Goal: Navigation & Orientation: Go to known website

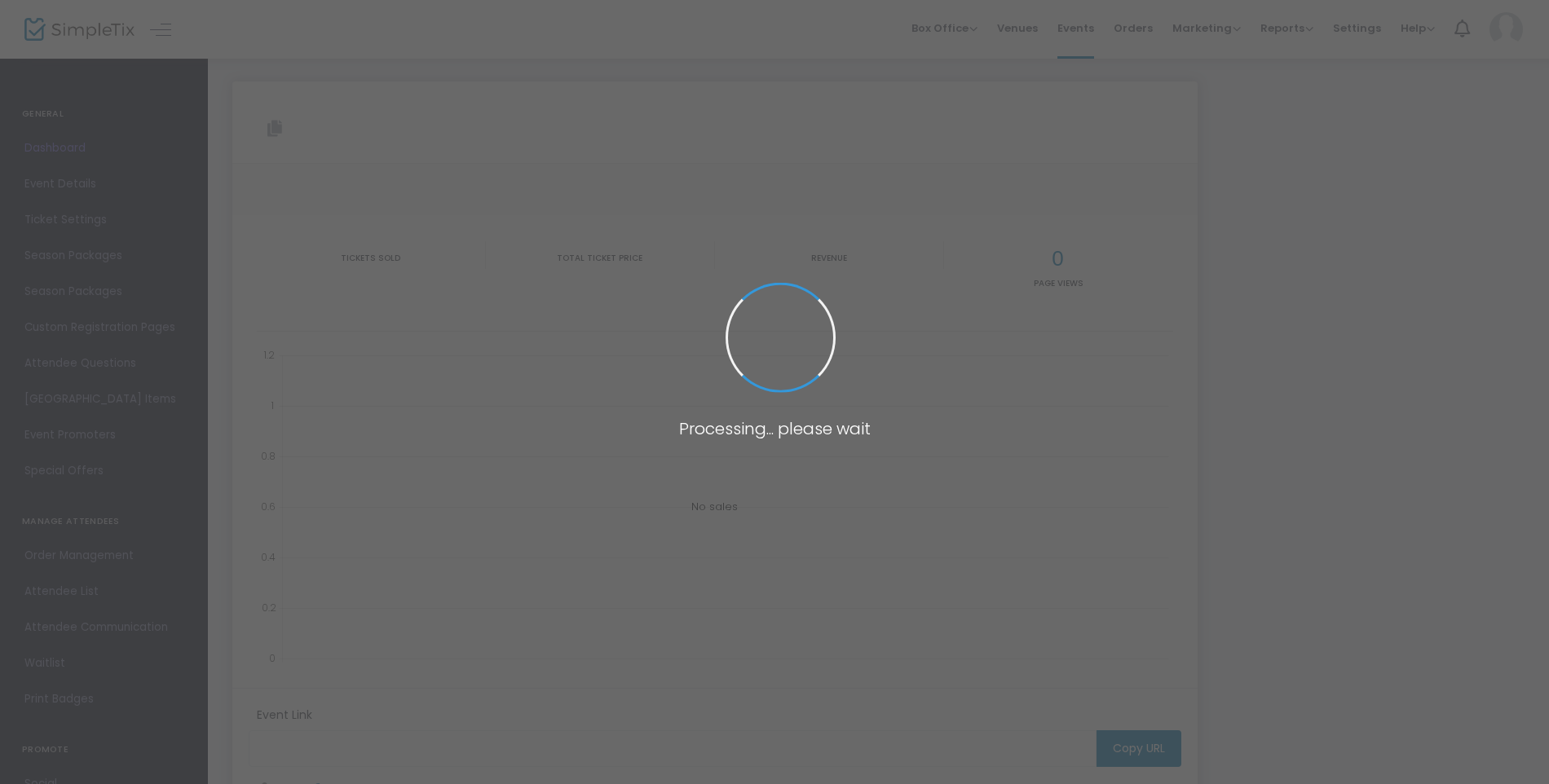
type input "[URL][DOMAIN_NAME]"
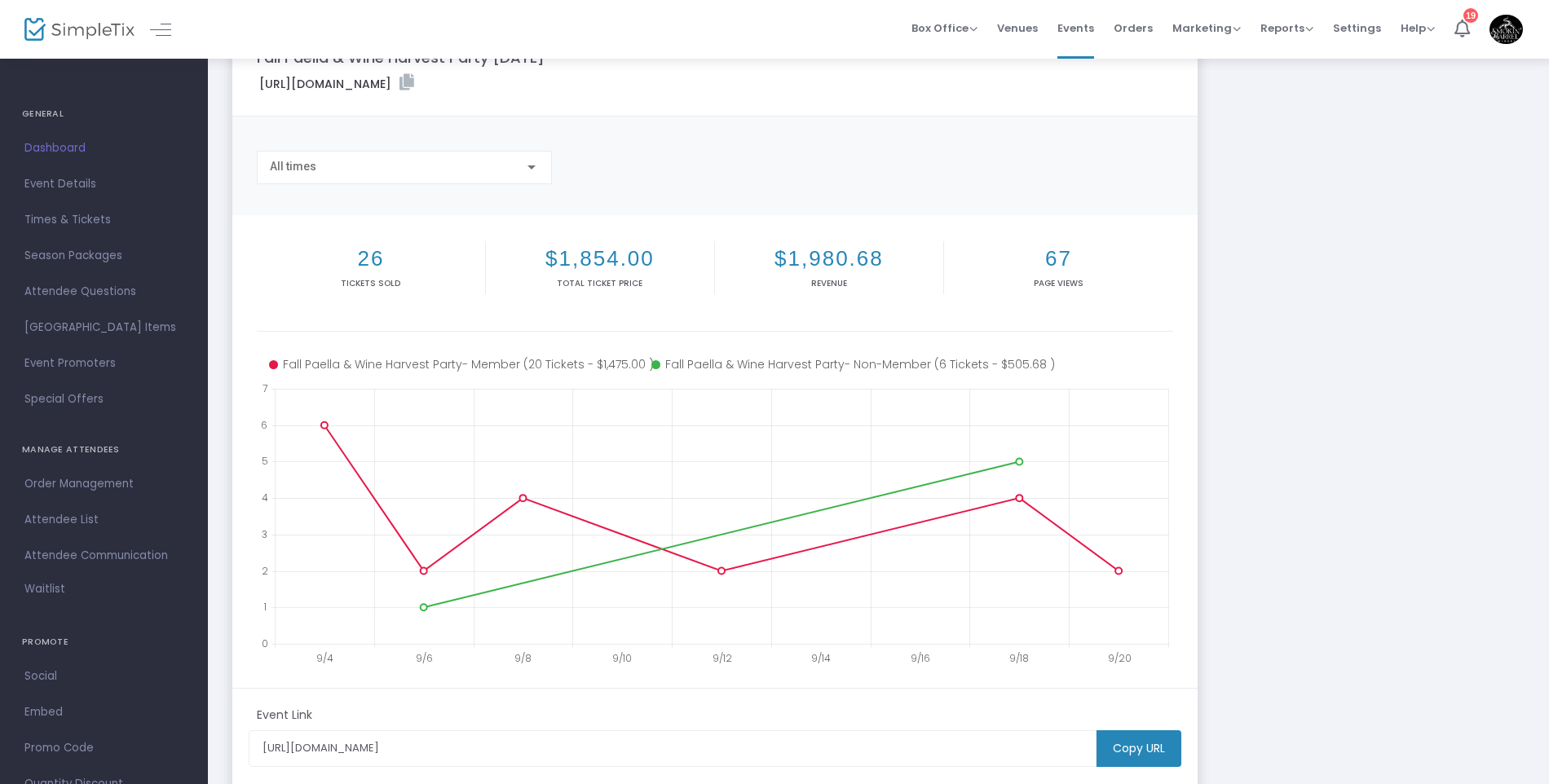
scroll to position [52, 0]
